Goal: Navigation & Orientation: Find specific page/section

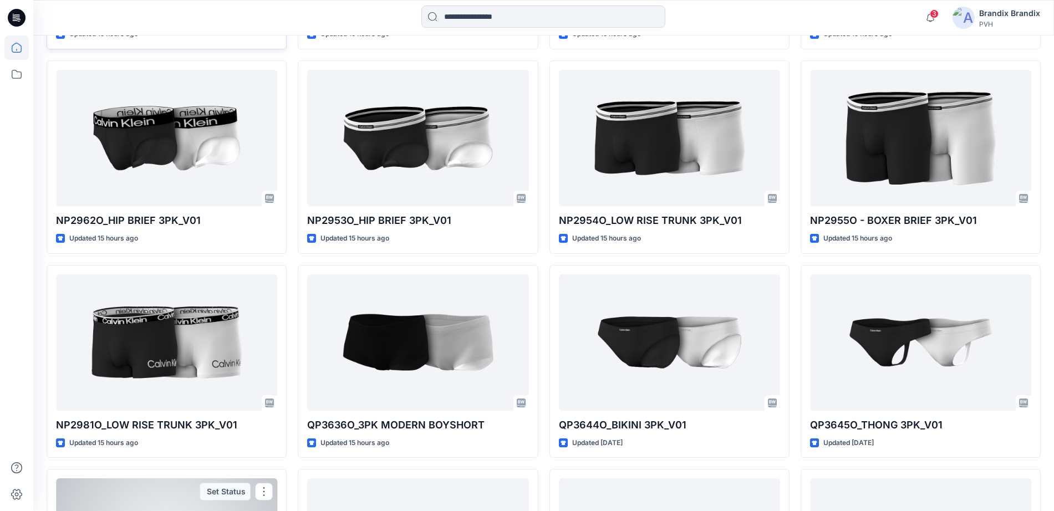
scroll to position [111, 0]
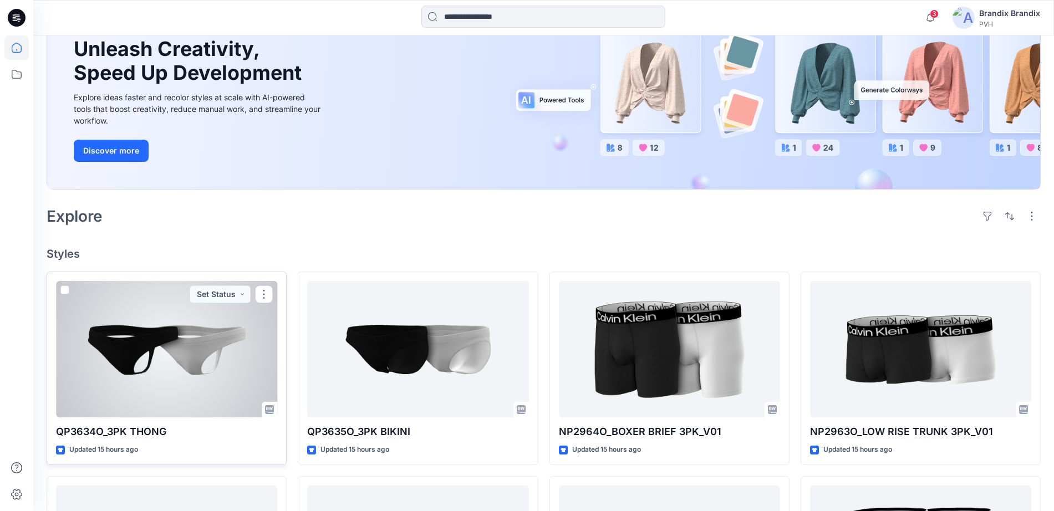
click at [225, 371] on div at bounding box center [166, 349] width 221 height 136
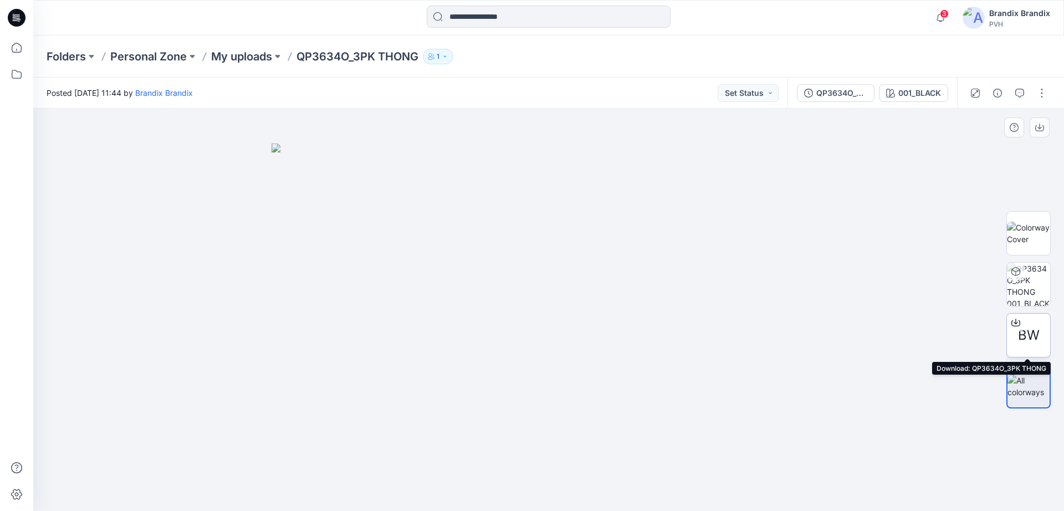
click at [1015, 322] on icon at bounding box center [1016, 322] width 9 height 9
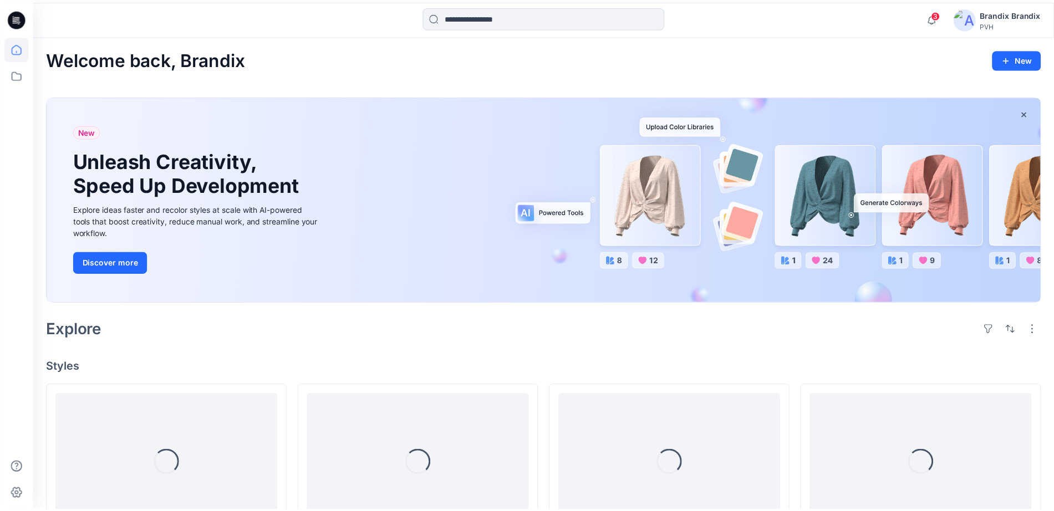
scroll to position [111, 0]
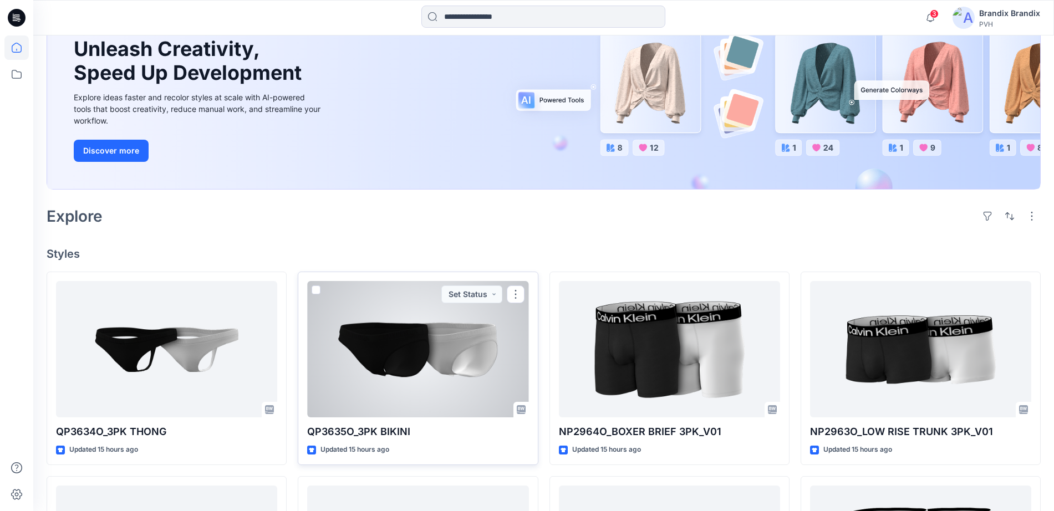
click at [437, 345] on div at bounding box center [417, 349] width 221 height 136
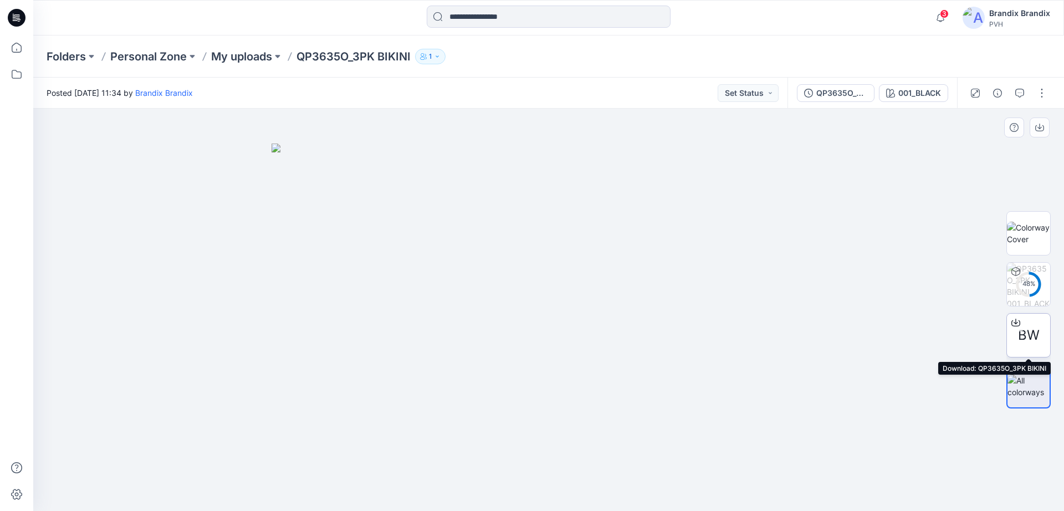
click at [1015, 321] on icon at bounding box center [1016, 322] width 9 height 9
click at [944, 14] on span "3" at bounding box center [944, 13] width 9 height 9
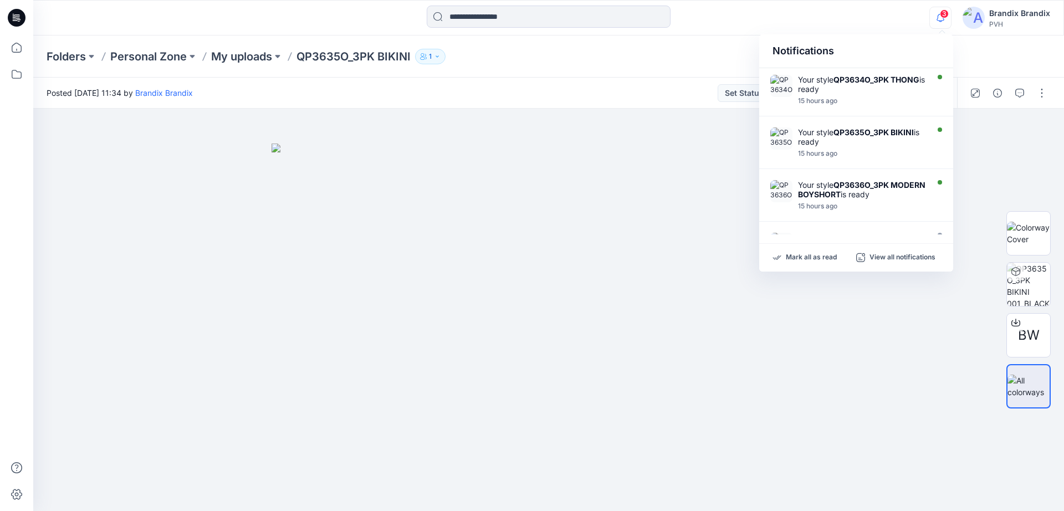
click at [902, 15] on div "3 Notifications Your style QP3634O_3PK THONG is ready 15 hours ago Your style Q…" at bounding box center [548, 18] width 1030 height 24
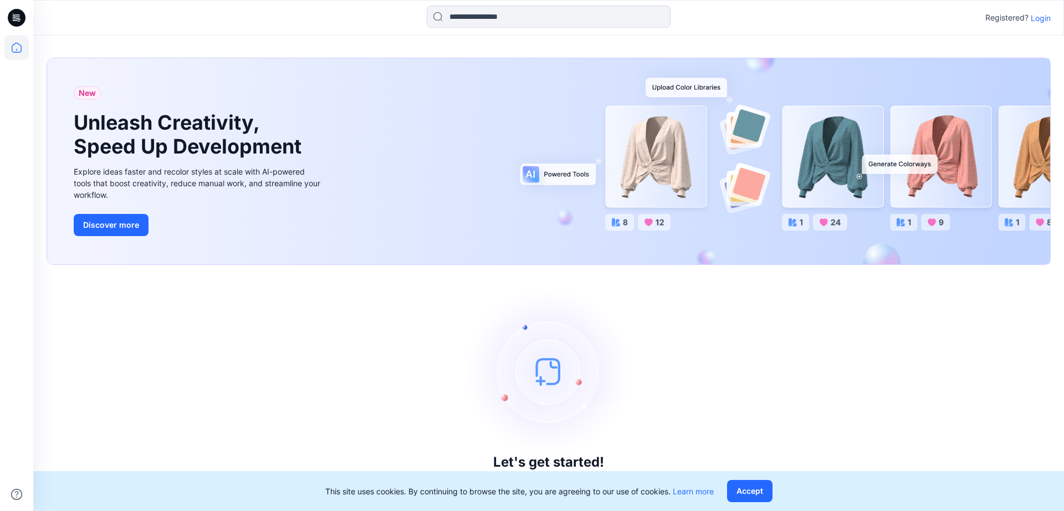
click at [1037, 12] on p "Login" at bounding box center [1041, 18] width 20 height 12
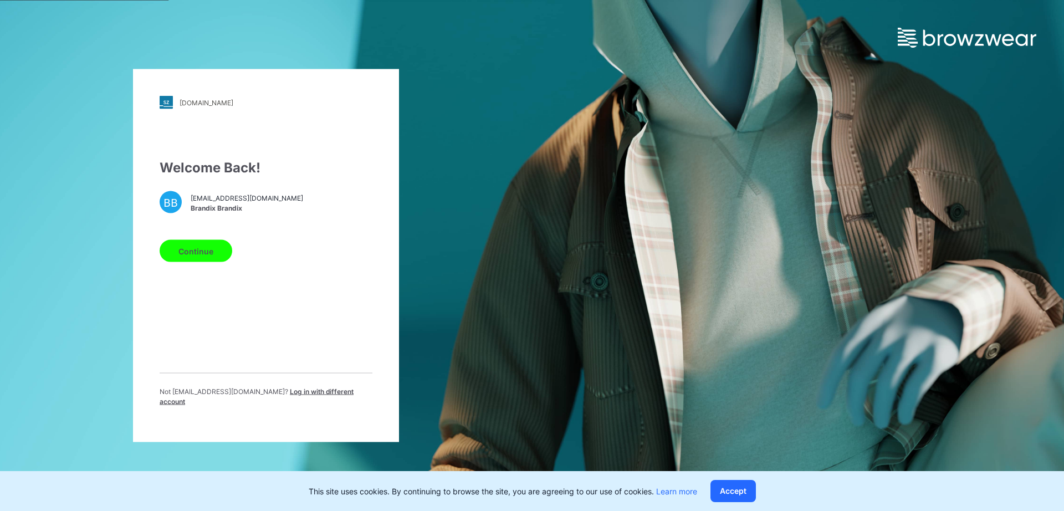
click at [193, 247] on button "Continue" at bounding box center [196, 251] width 73 height 22
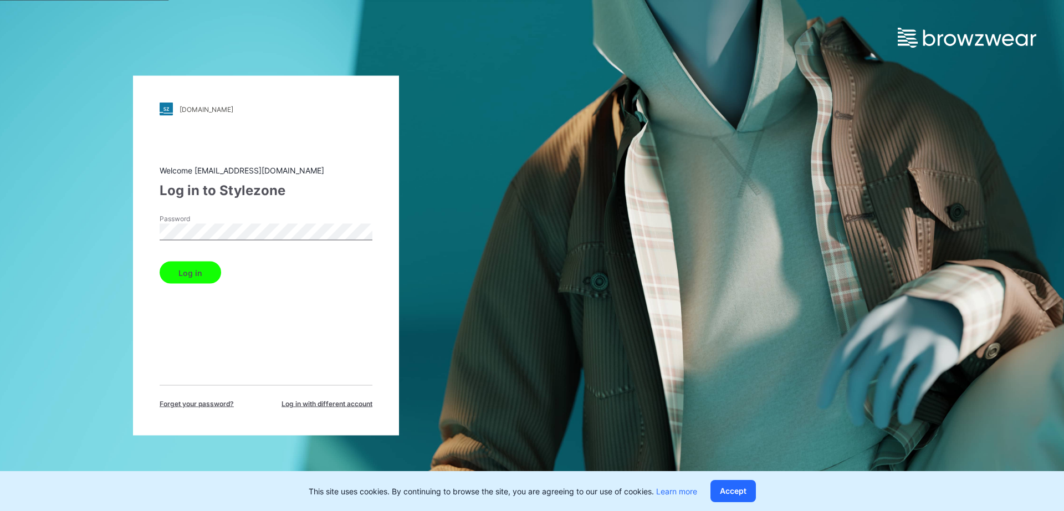
click at [193, 269] on button "Log in" at bounding box center [191, 273] width 62 height 22
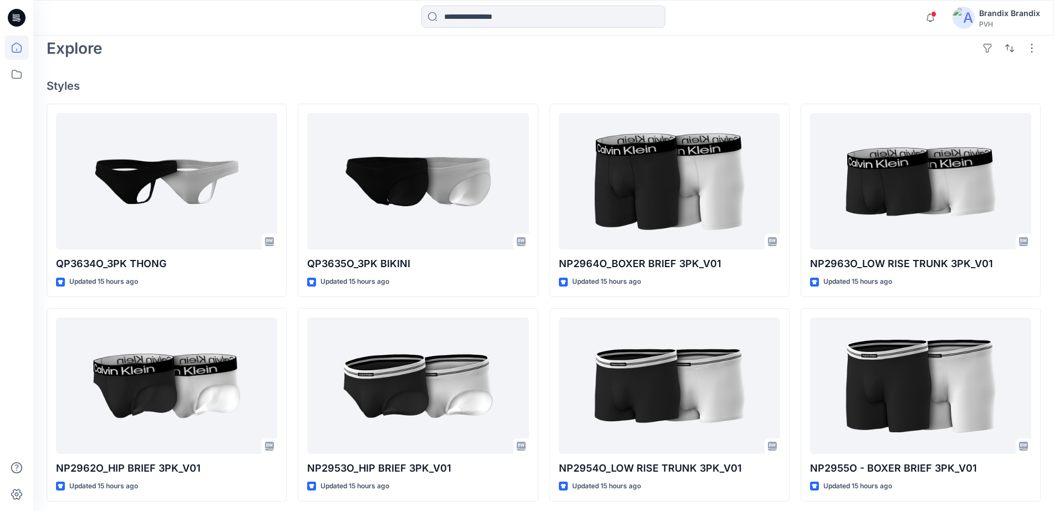
scroll to position [277, 0]
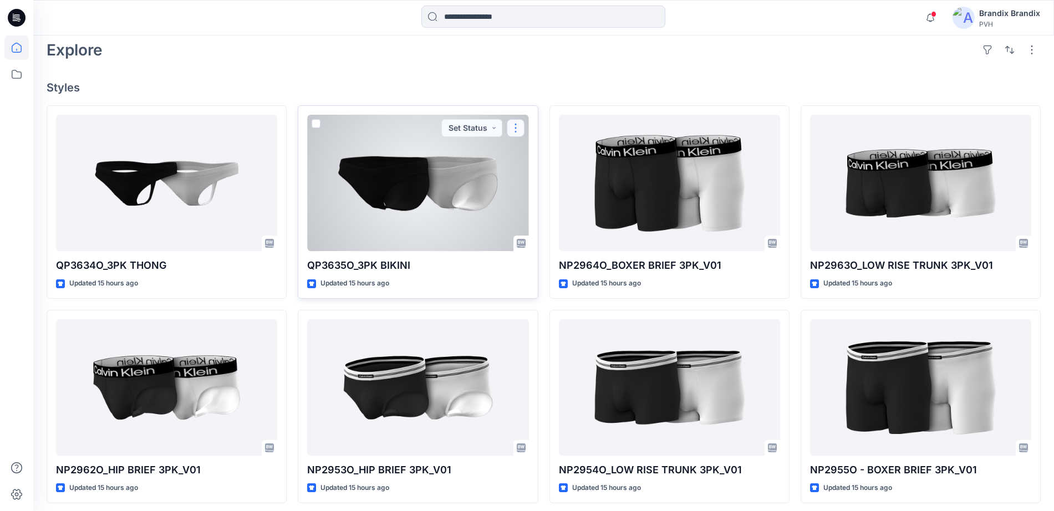
click at [514, 122] on button "button" at bounding box center [516, 128] width 18 height 18
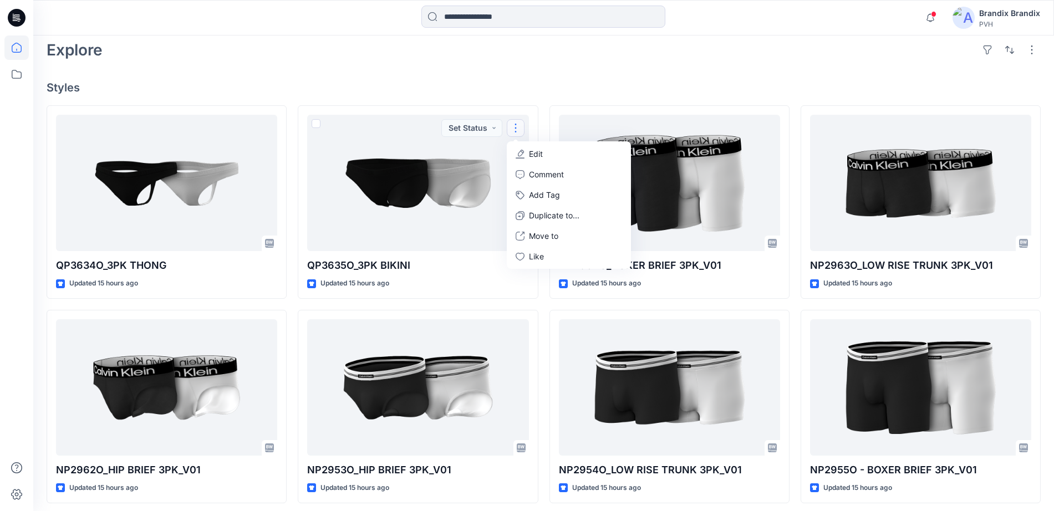
click at [513, 85] on h4 "Styles" at bounding box center [544, 87] width 994 height 13
